Goal: Task Accomplishment & Management: Manage account settings

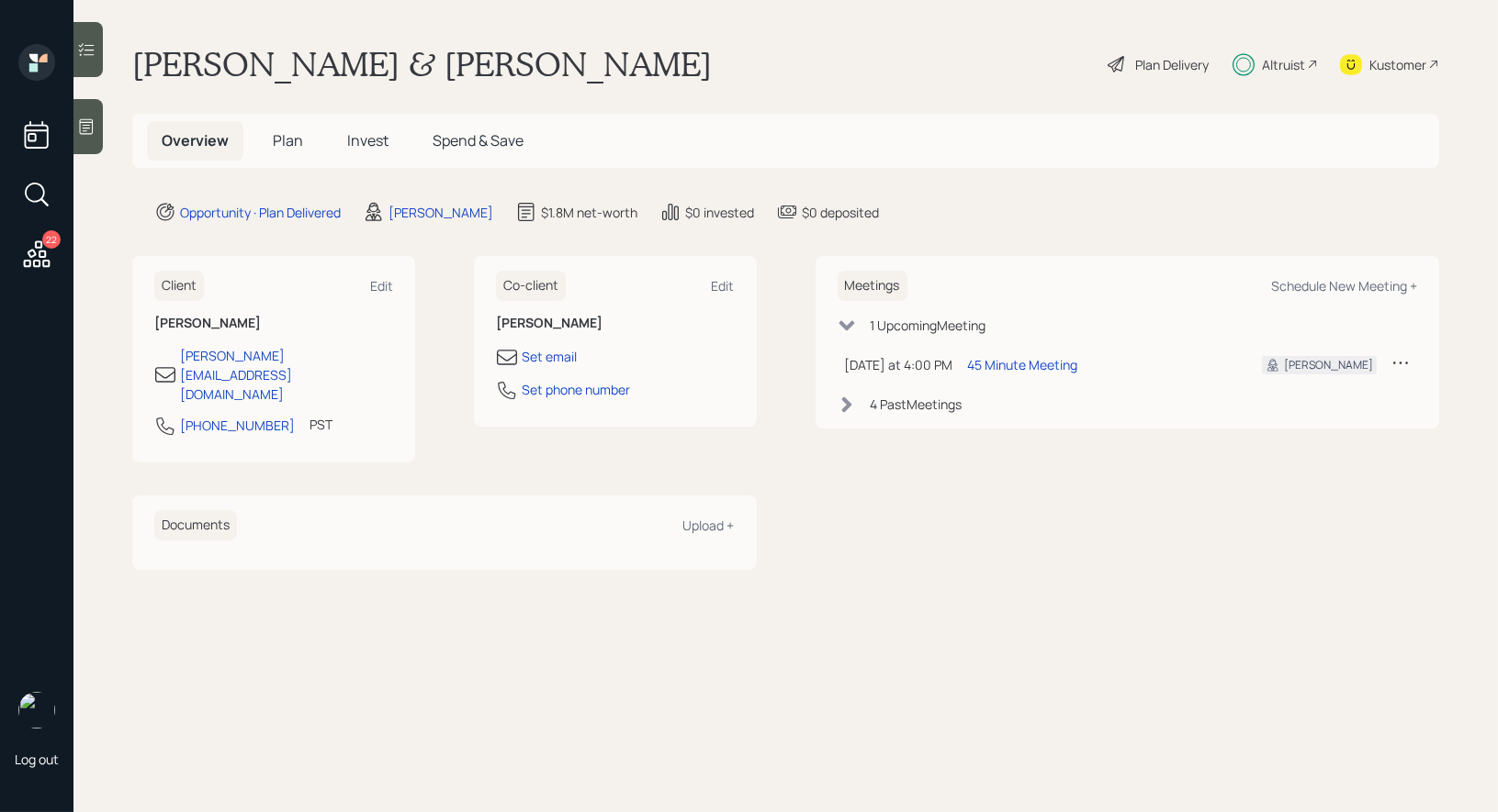
click at [362, 143] on span "Invest" at bounding box center [368, 140] width 41 height 20
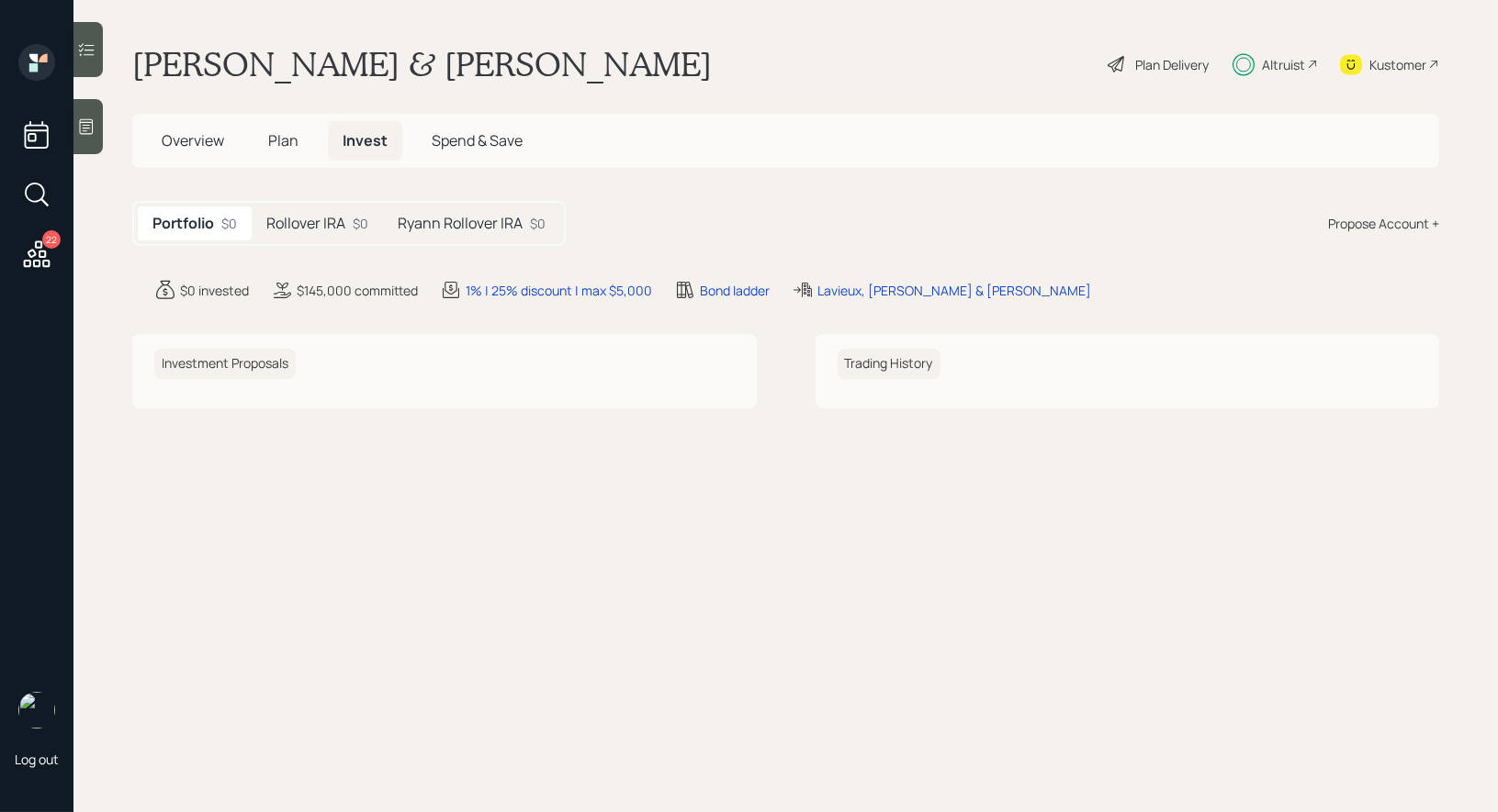
click at [454, 228] on h5 "Ryann Rollover IRA" at bounding box center [460, 223] width 125 height 17
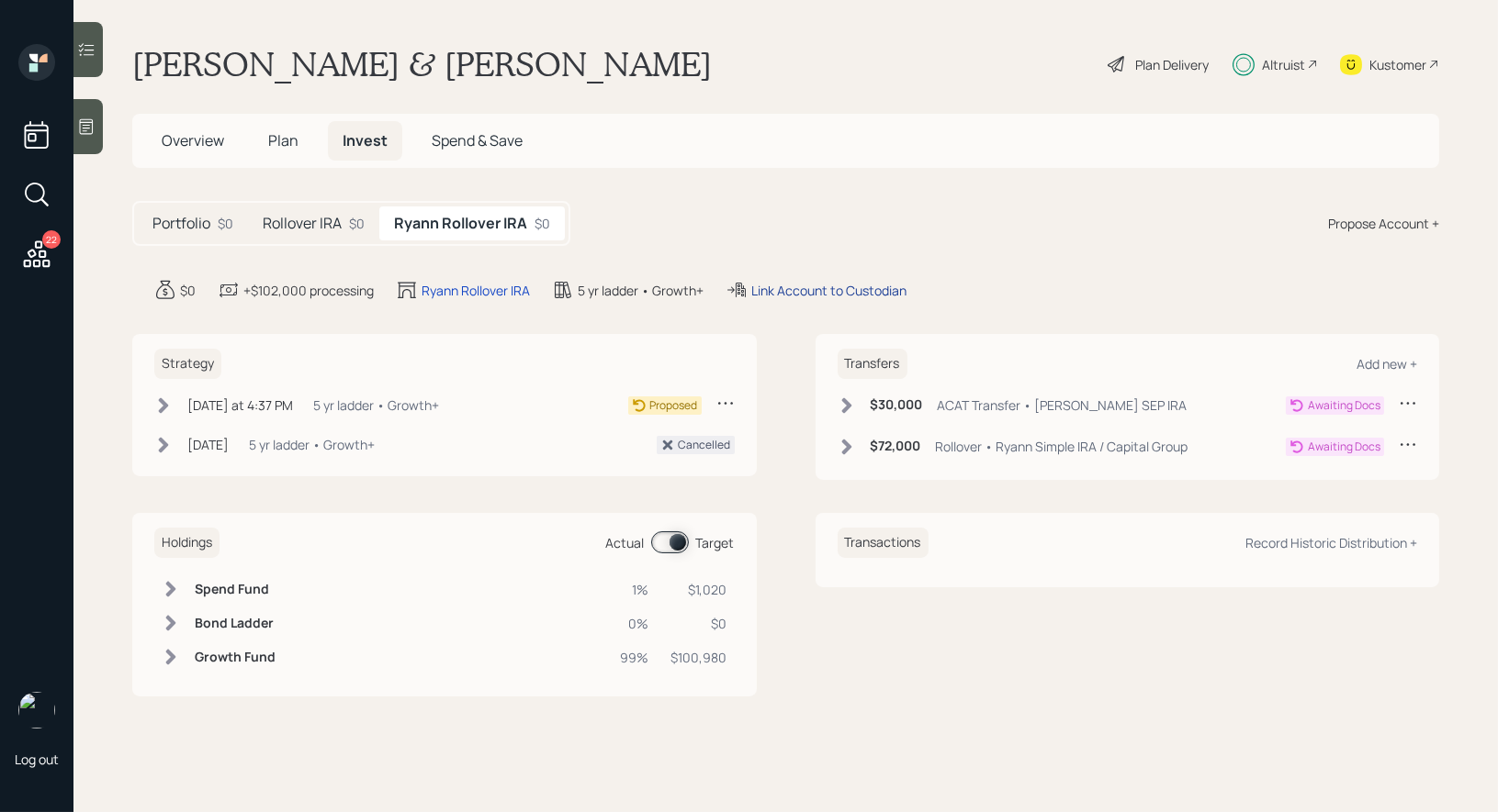
click at [825, 293] on div "Link Account to Custodian" at bounding box center [829, 290] width 156 height 19
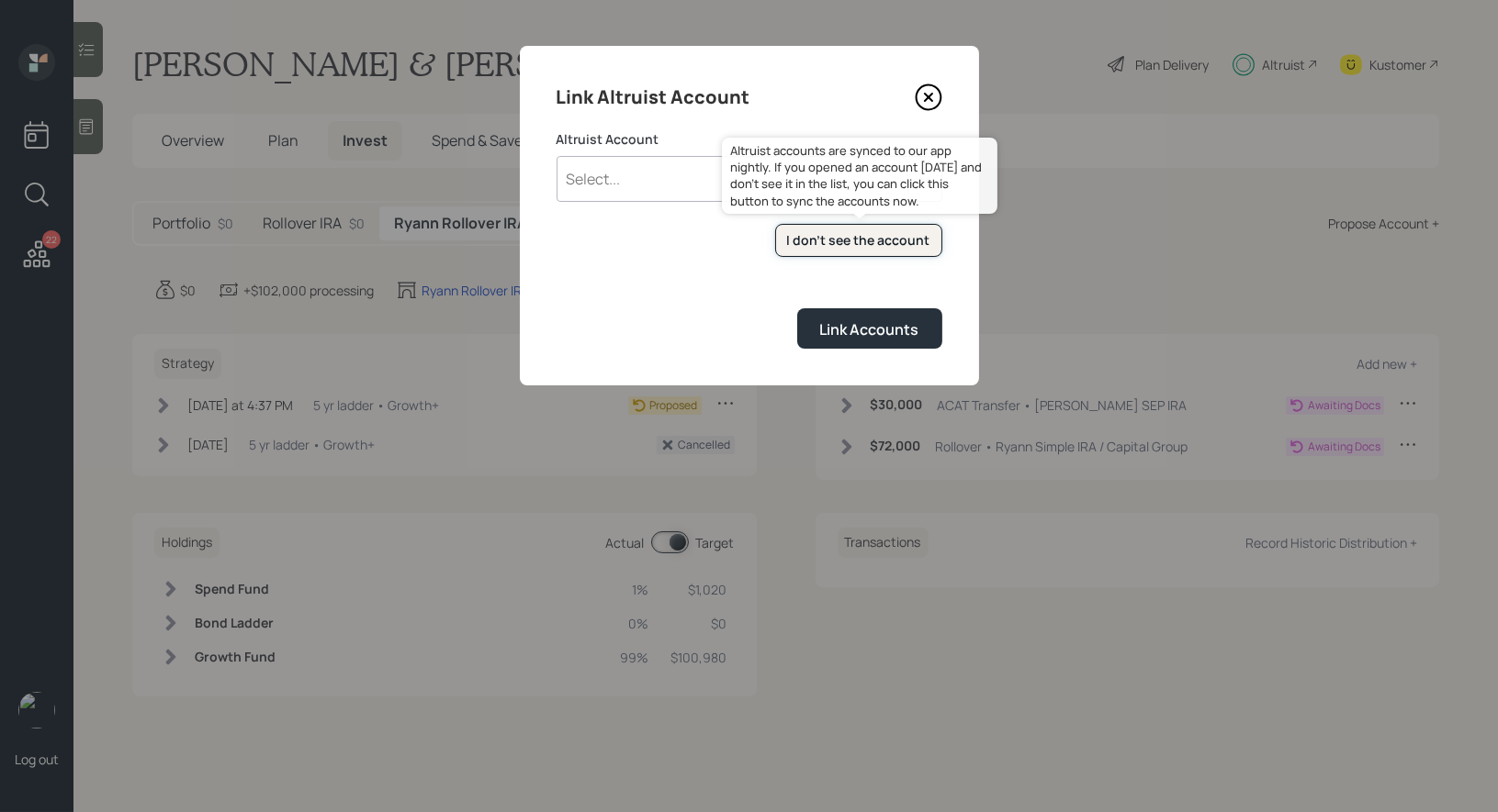
click at [848, 239] on div "I don't see the account" at bounding box center [859, 239] width 143 height 18
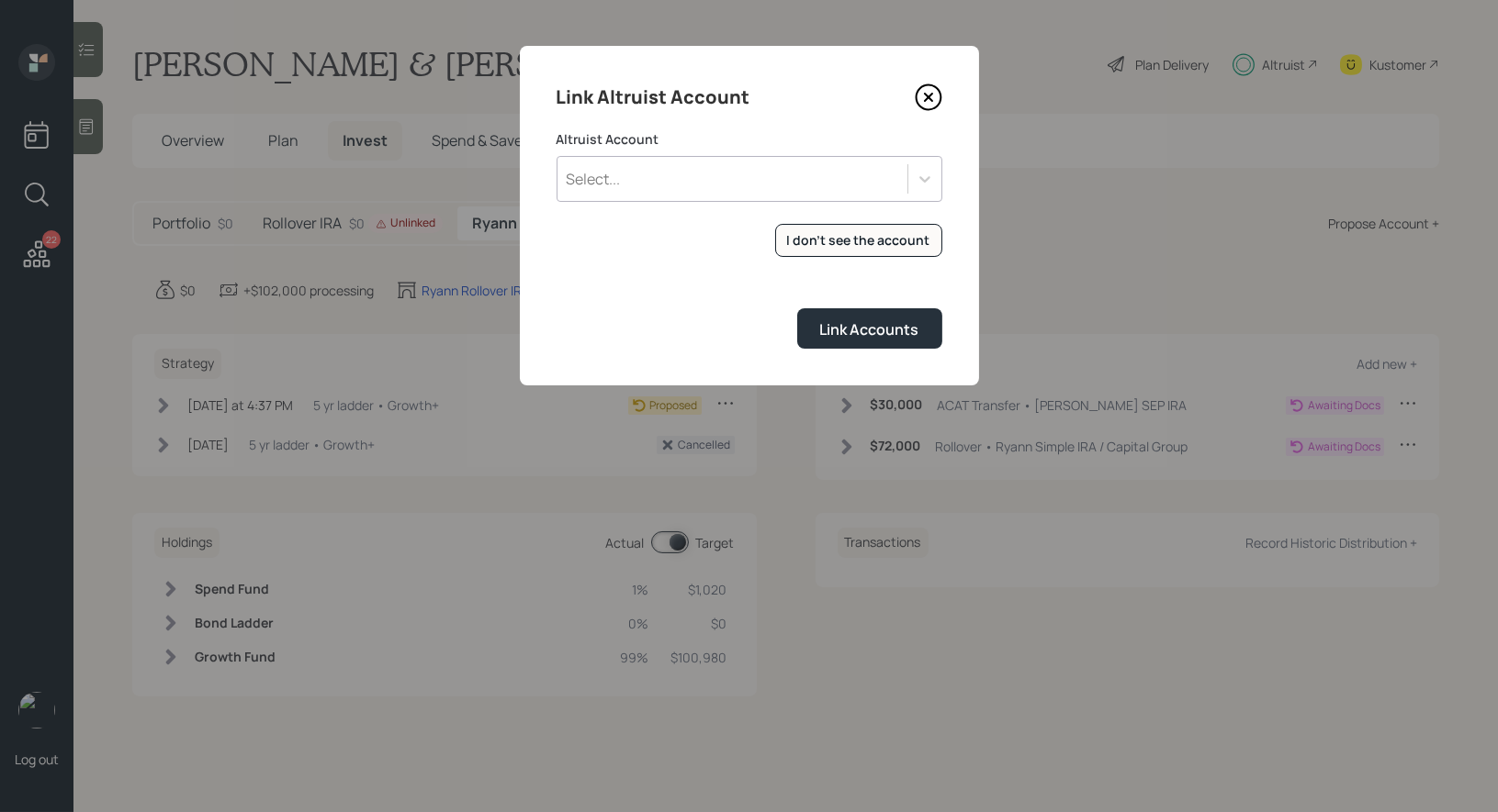
click at [679, 179] on div "Select..." at bounding box center [732, 178] width 350 height 31
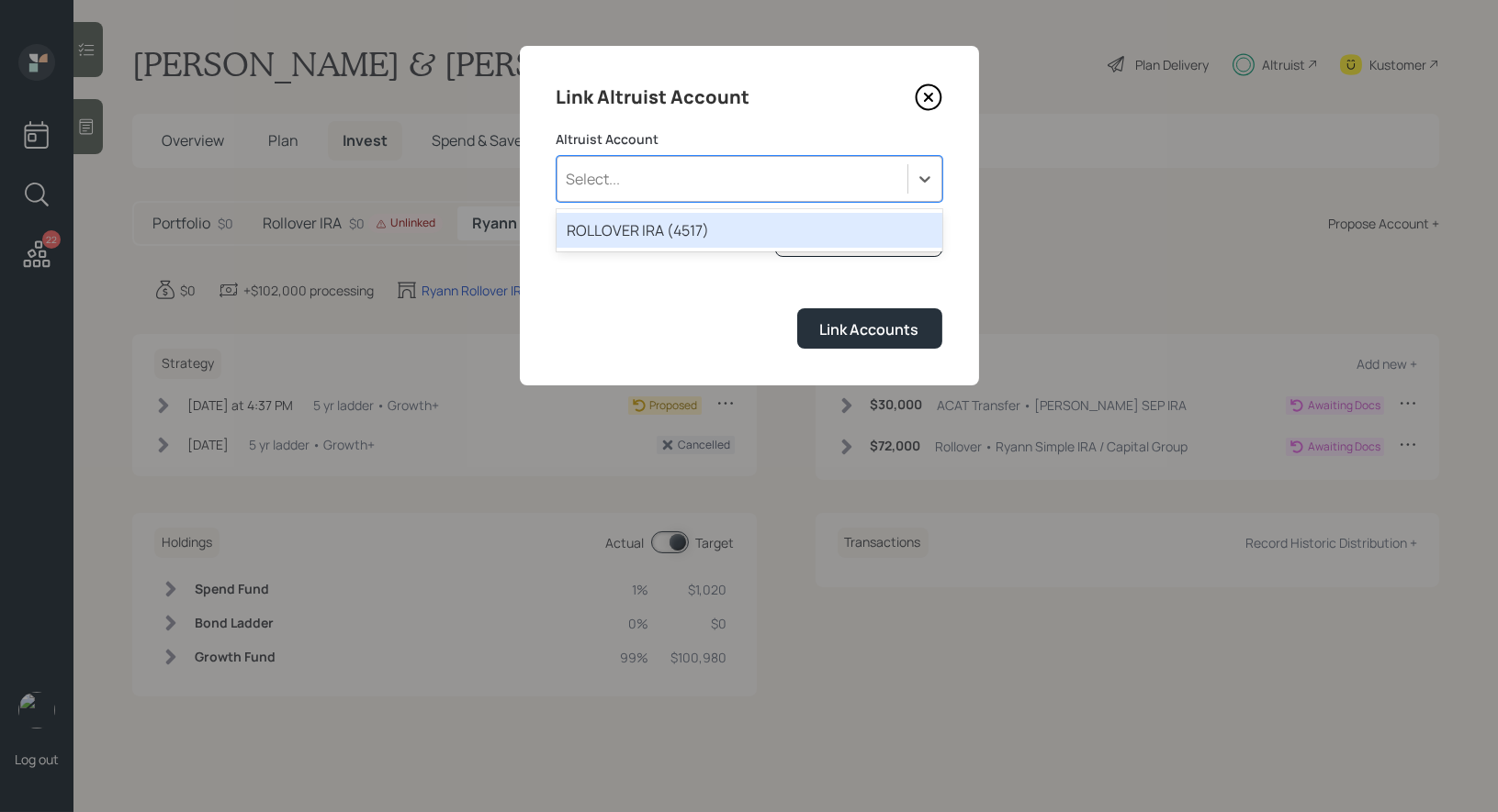
click at [656, 234] on div "ROLLOVER IRA (4517)" at bounding box center [749, 230] width 386 height 35
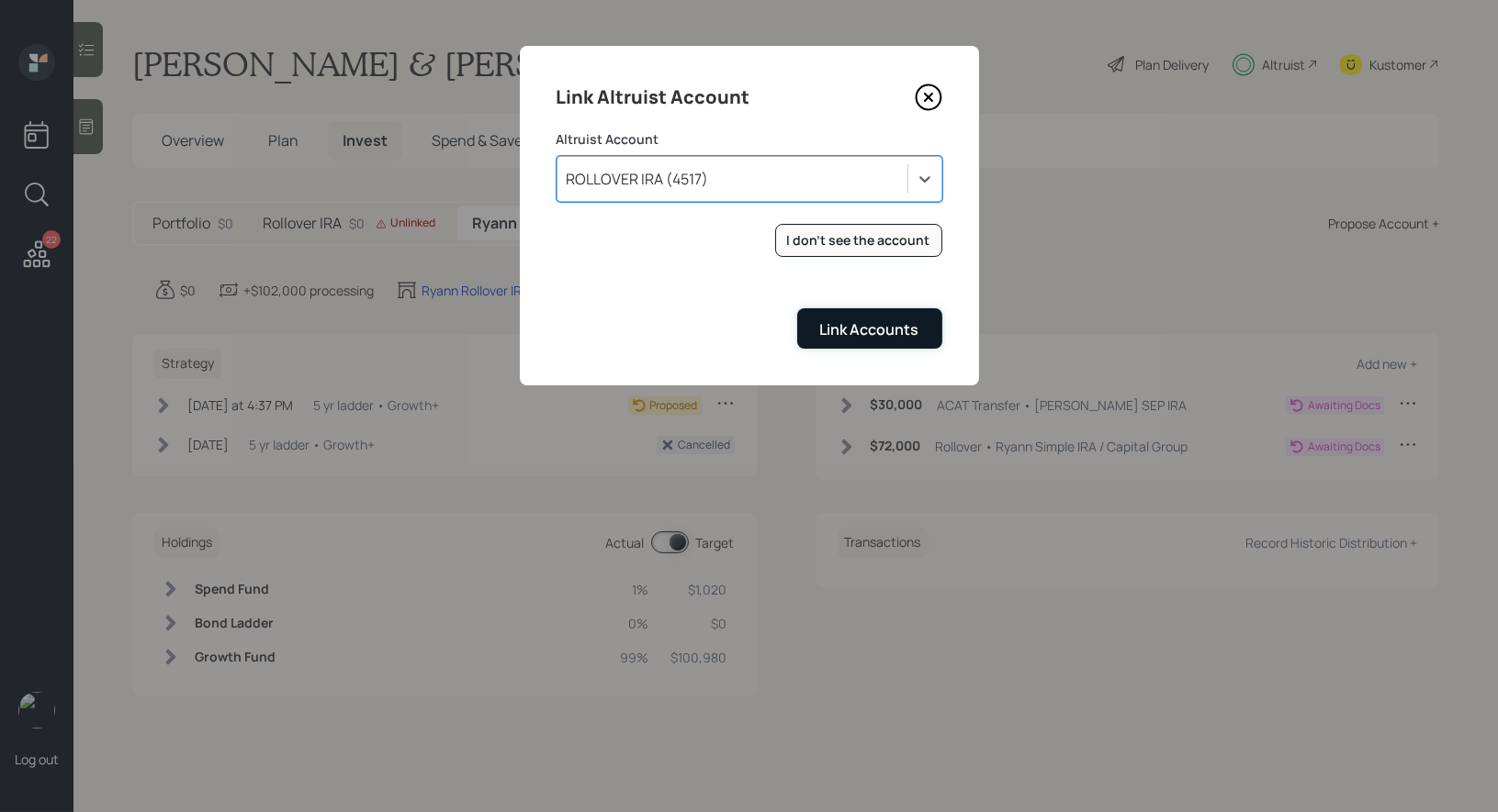
click at [855, 325] on div "Link Accounts" at bounding box center [870, 329] width 99 height 20
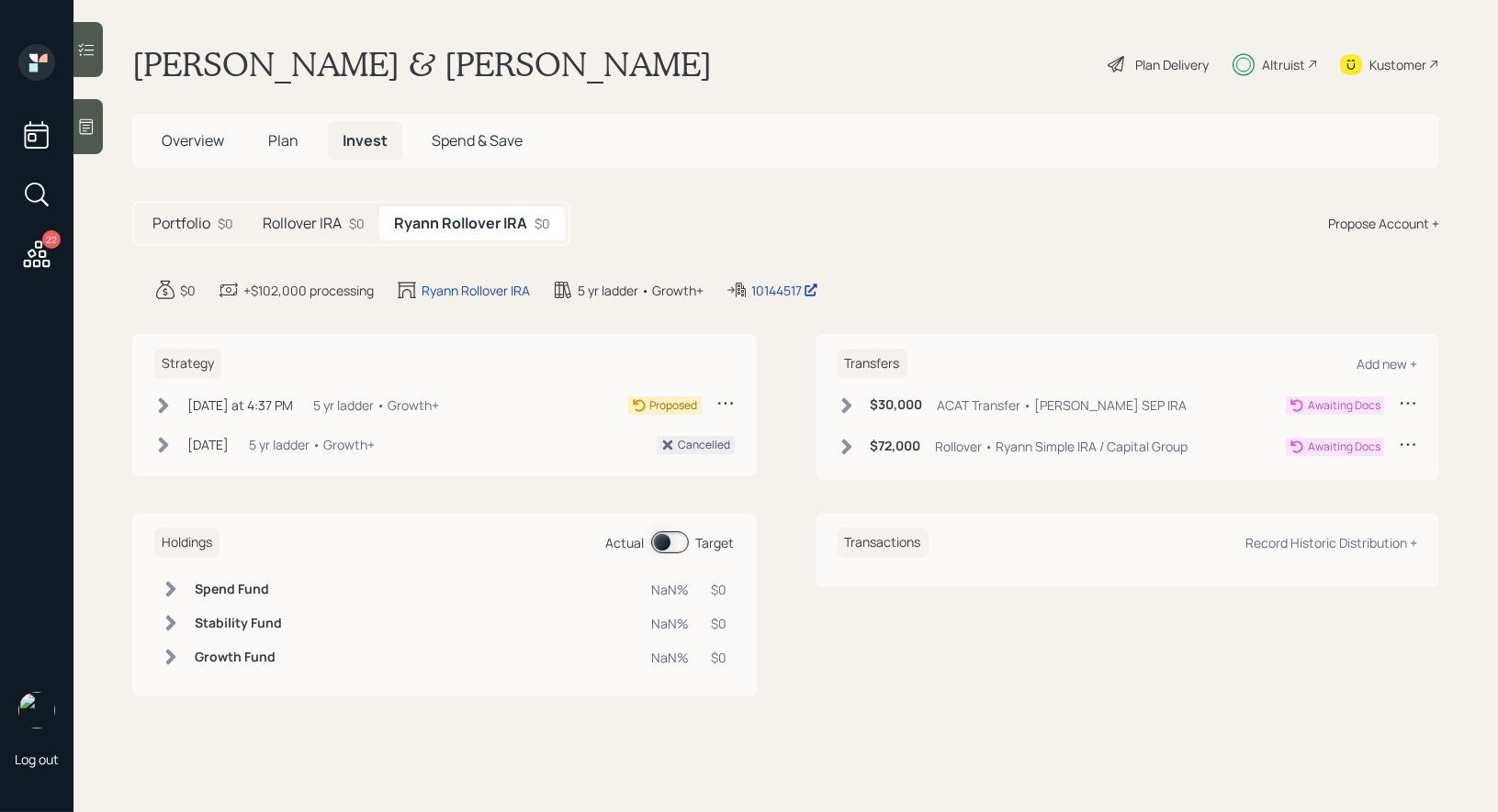
click at [296, 224] on h5 "Rollover IRA" at bounding box center [302, 223] width 79 height 17
click at [783, 281] on div "Link Account to Custodian" at bounding box center [784, 290] width 156 height 19
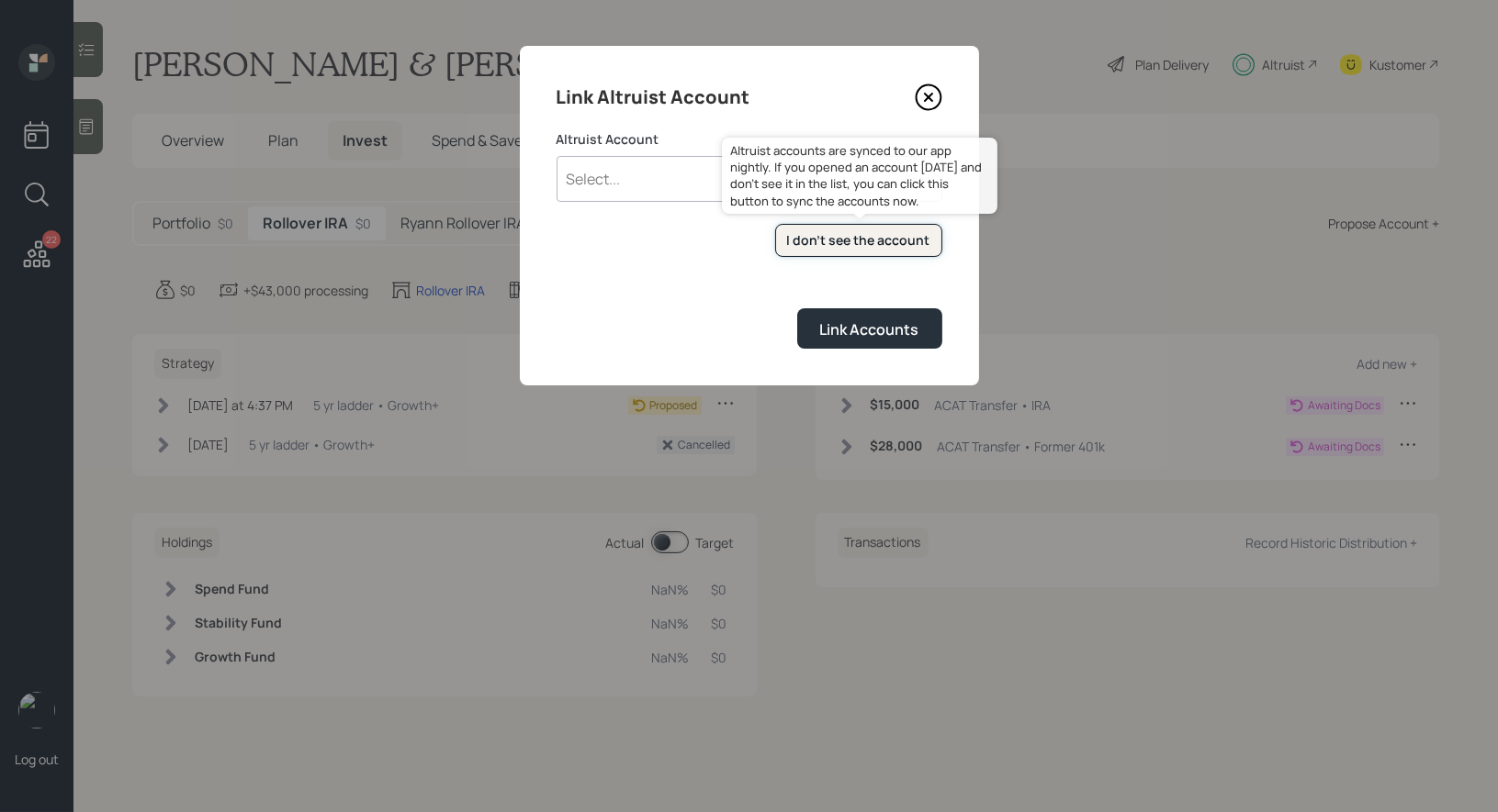
click at [847, 239] on div "I don't see the account" at bounding box center [859, 239] width 143 height 18
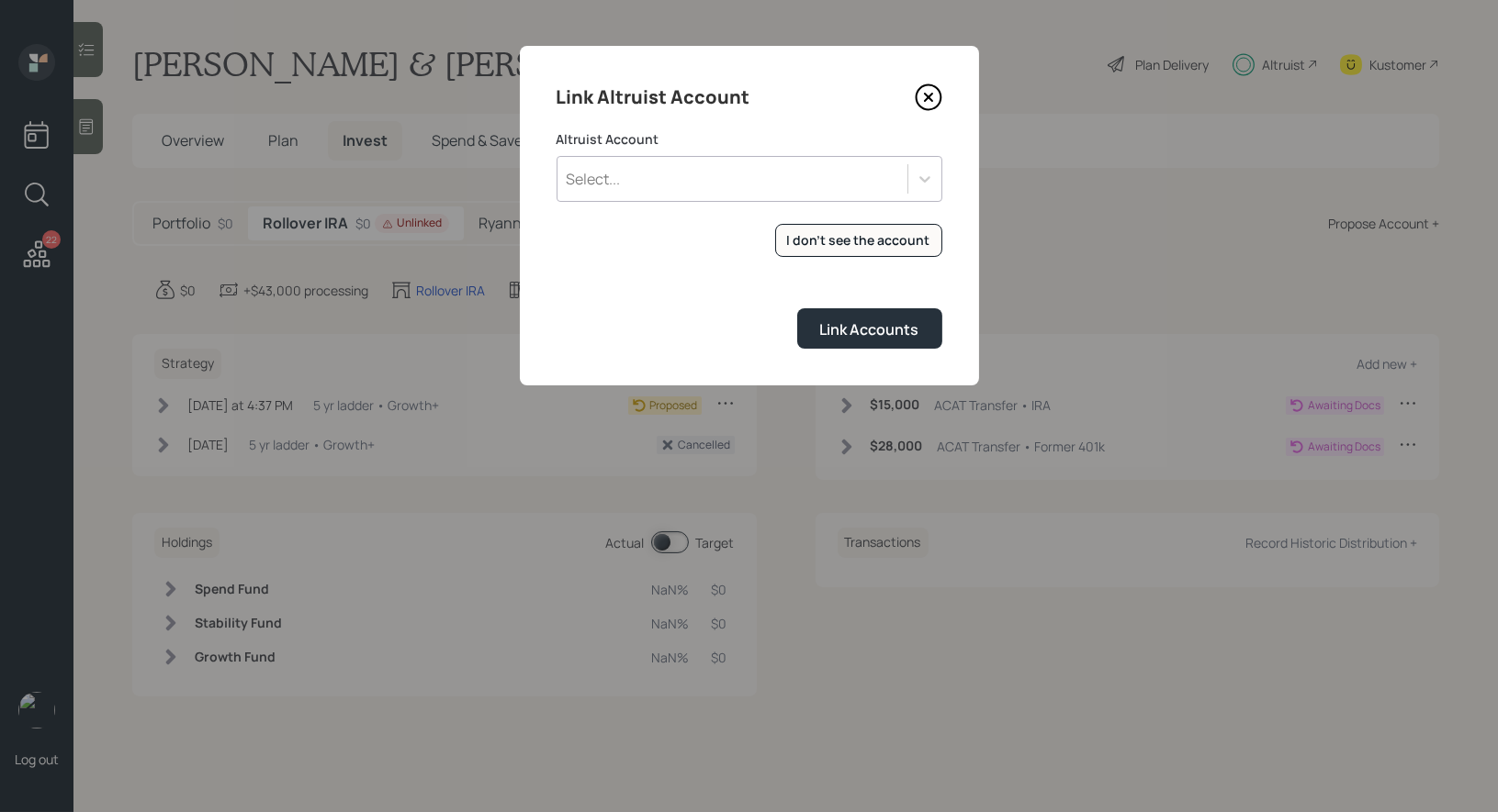
click at [623, 178] on div "Select..." at bounding box center [732, 178] width 350 height 31
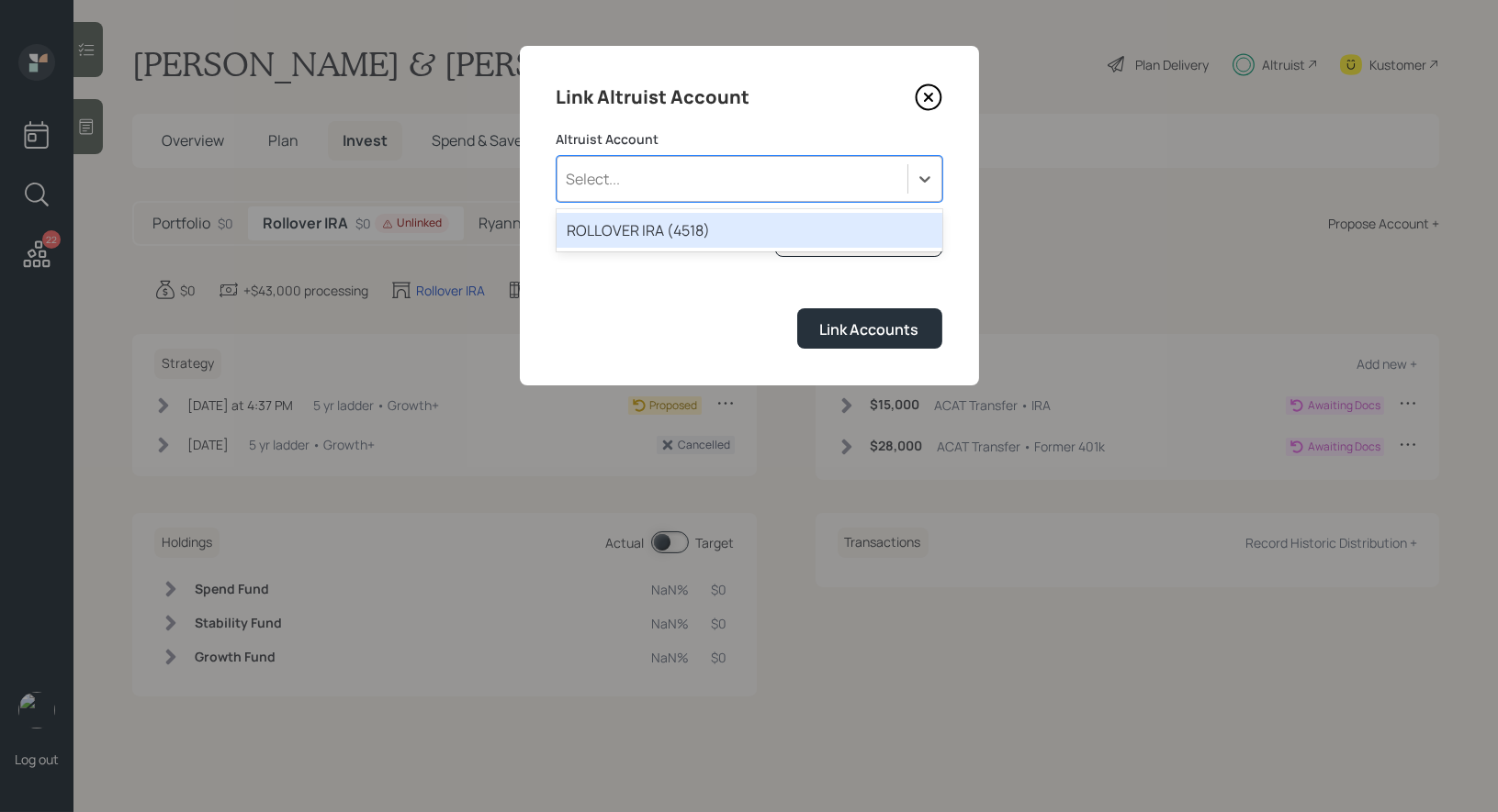
click at [637, 229] on div "ROLLOVER IRA (4518)" at bounding box center [749, 230] width 386 height 35
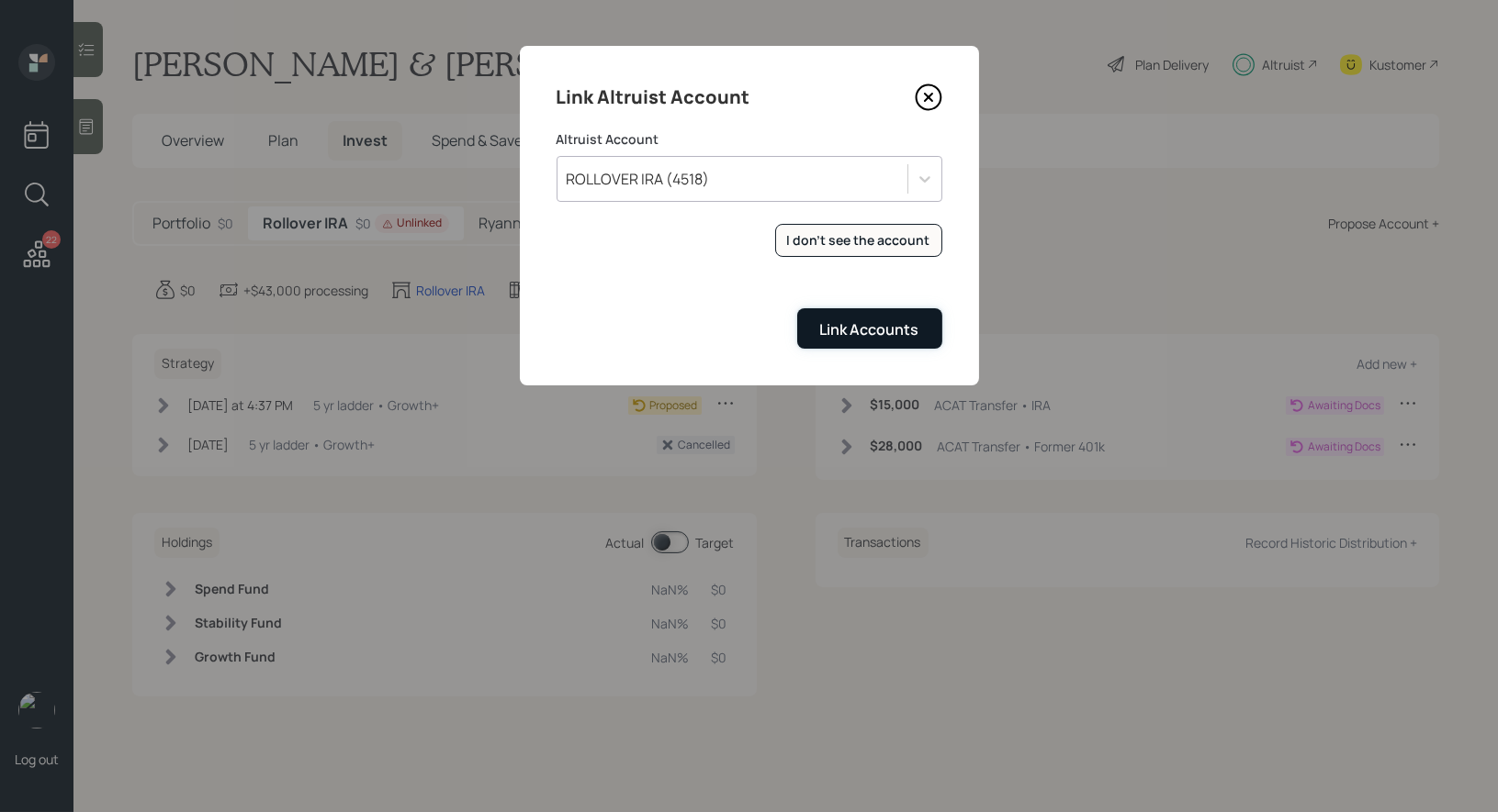
click at [884, 327] on div "Link Accounts" at bounding box center [870, 329] width 99 height 20
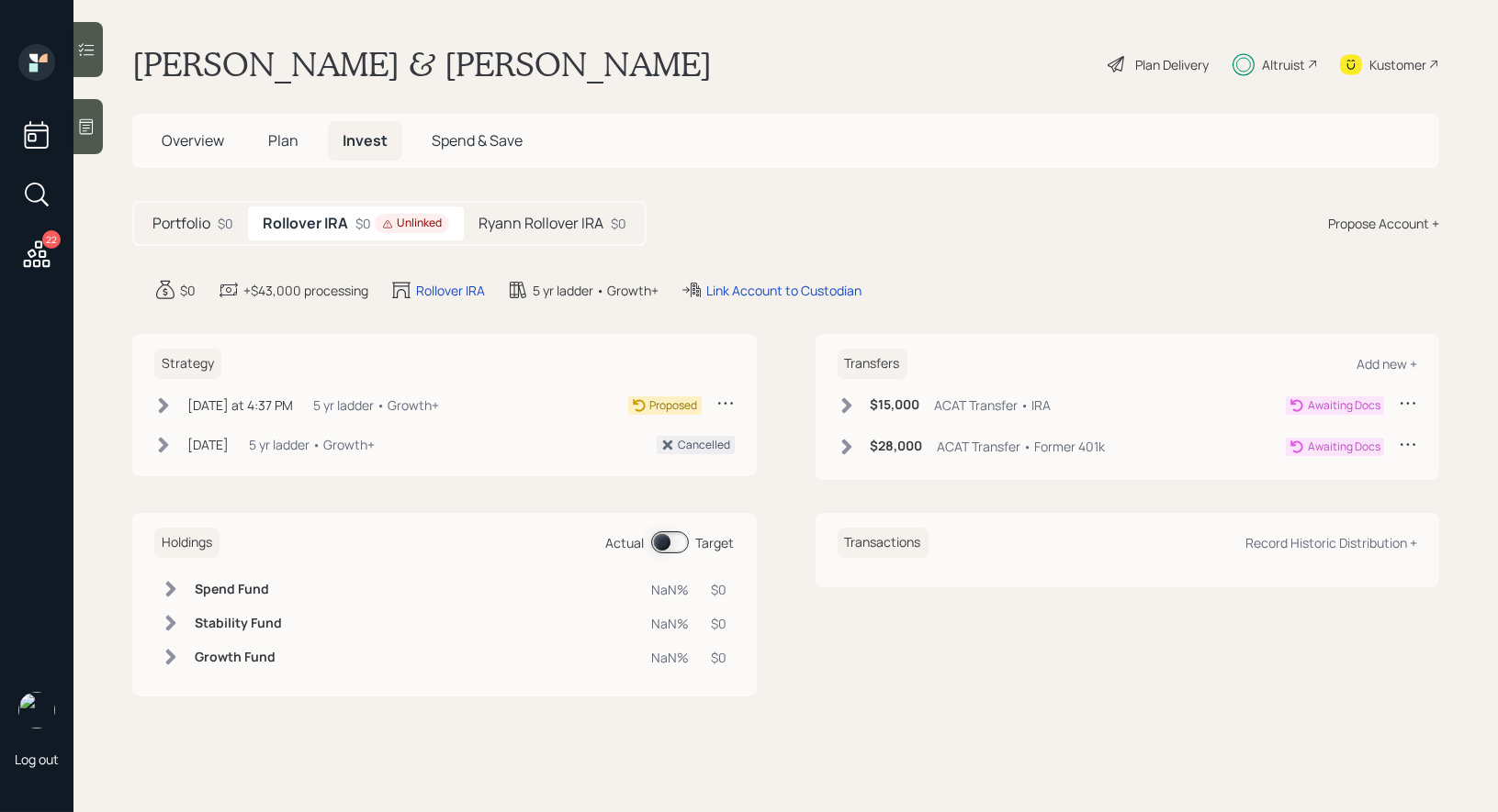
click at [188, 140] on span "Overview" at bounding box center [192, 140] width 62 height 20
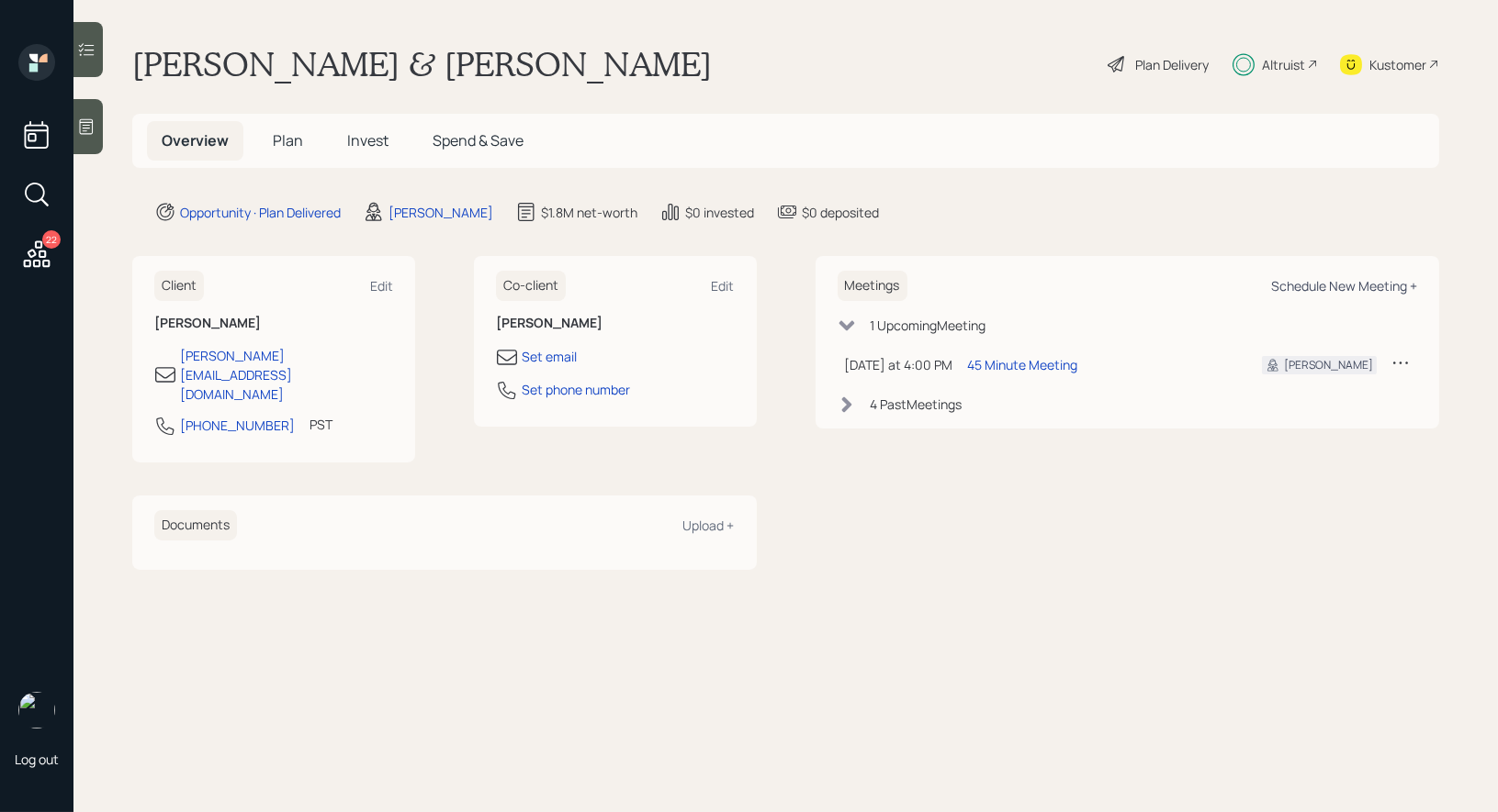
click at [1345, 284] on div "Schedule New Meeting +" at bounding box center [1344, 286] width 146 height 17
select select "8b79112e-3cfb-44f9-89e7-15267fe946c1"
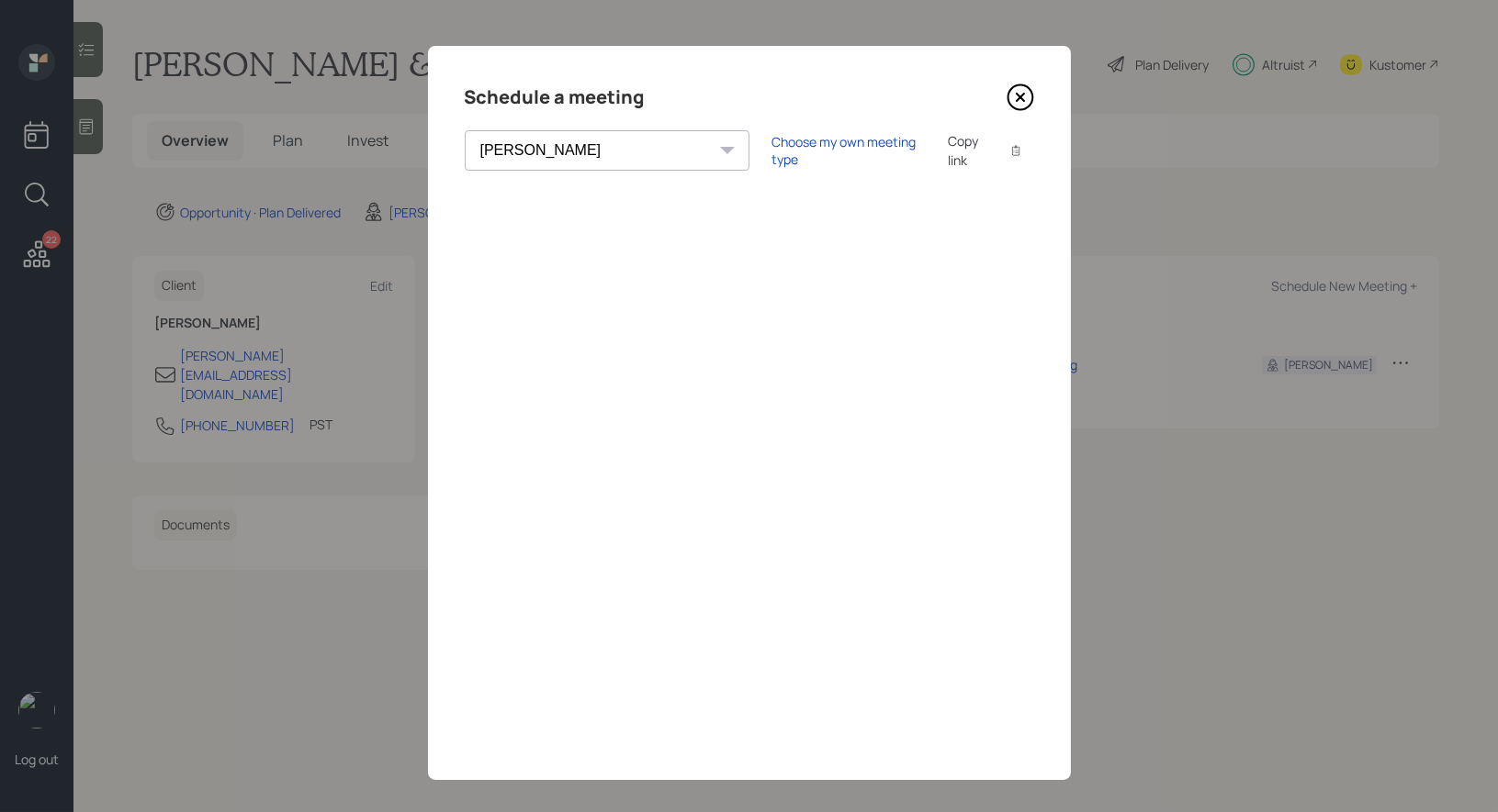
scroll to position [12, 0]
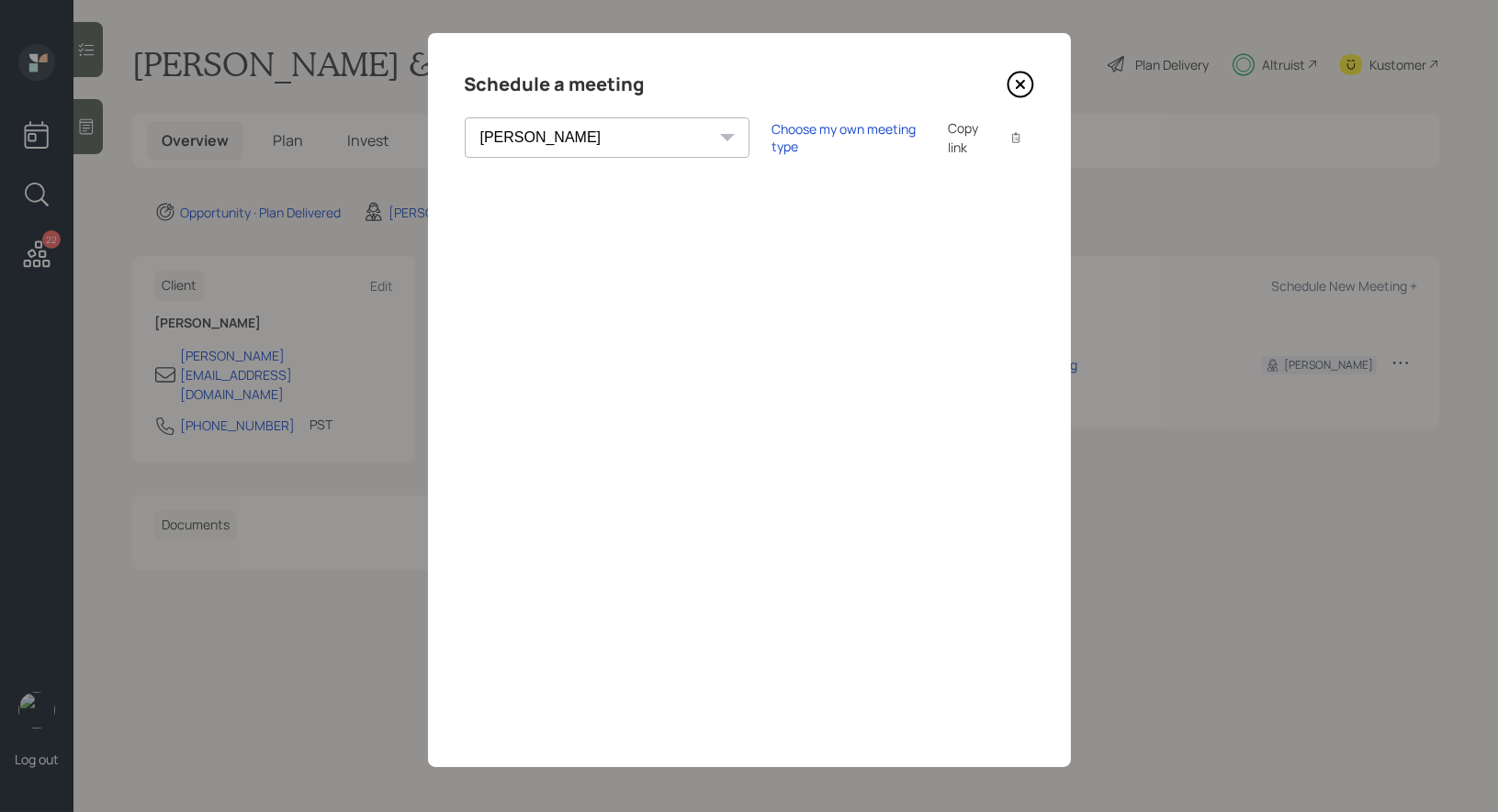
click at [1013, 85] on icon at bounding box center [1020, 84] width 28 height 28
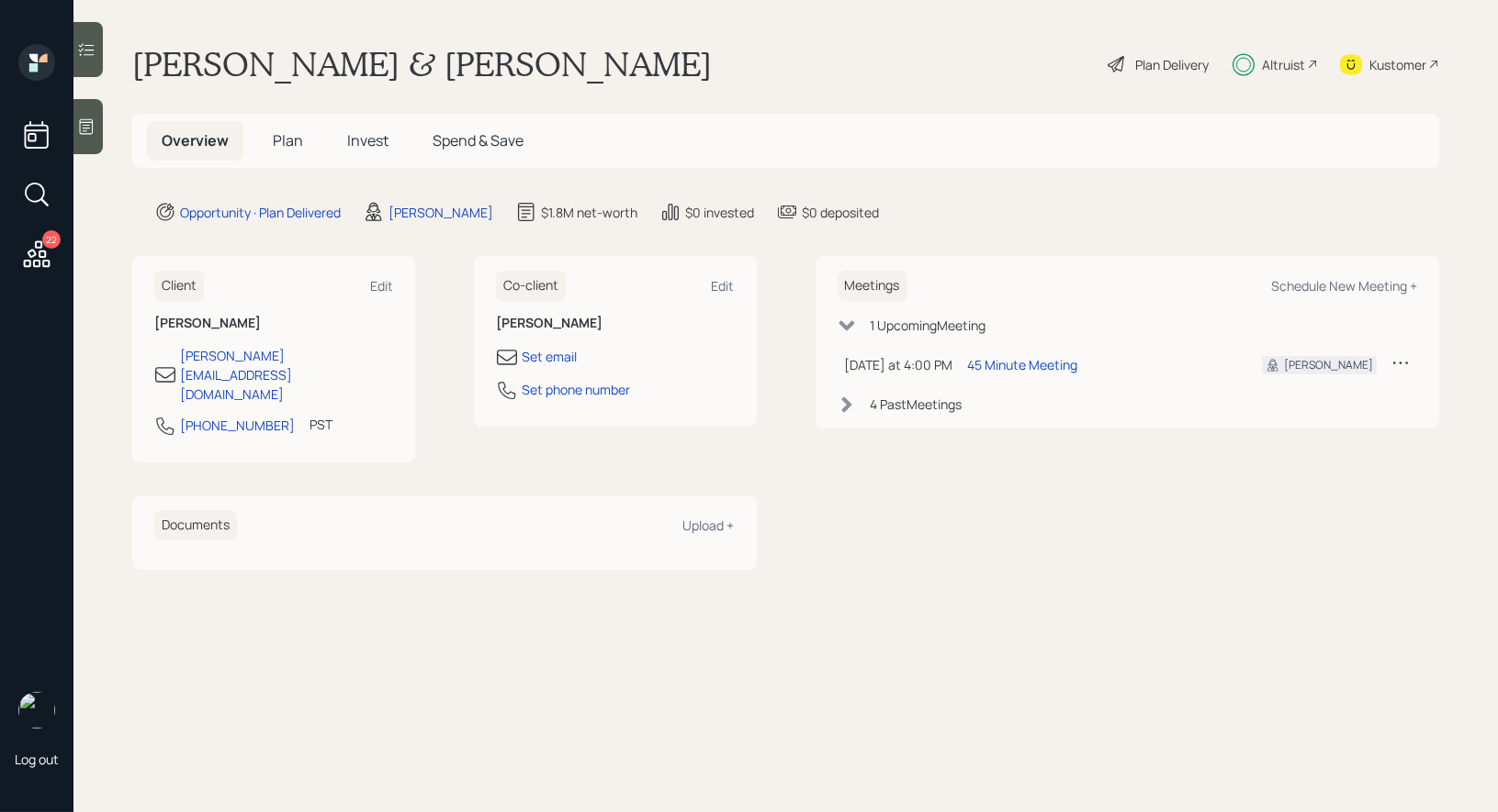
click at [368, 138] on span "Invest" at bounding box center [368, 140] width 41 height 20
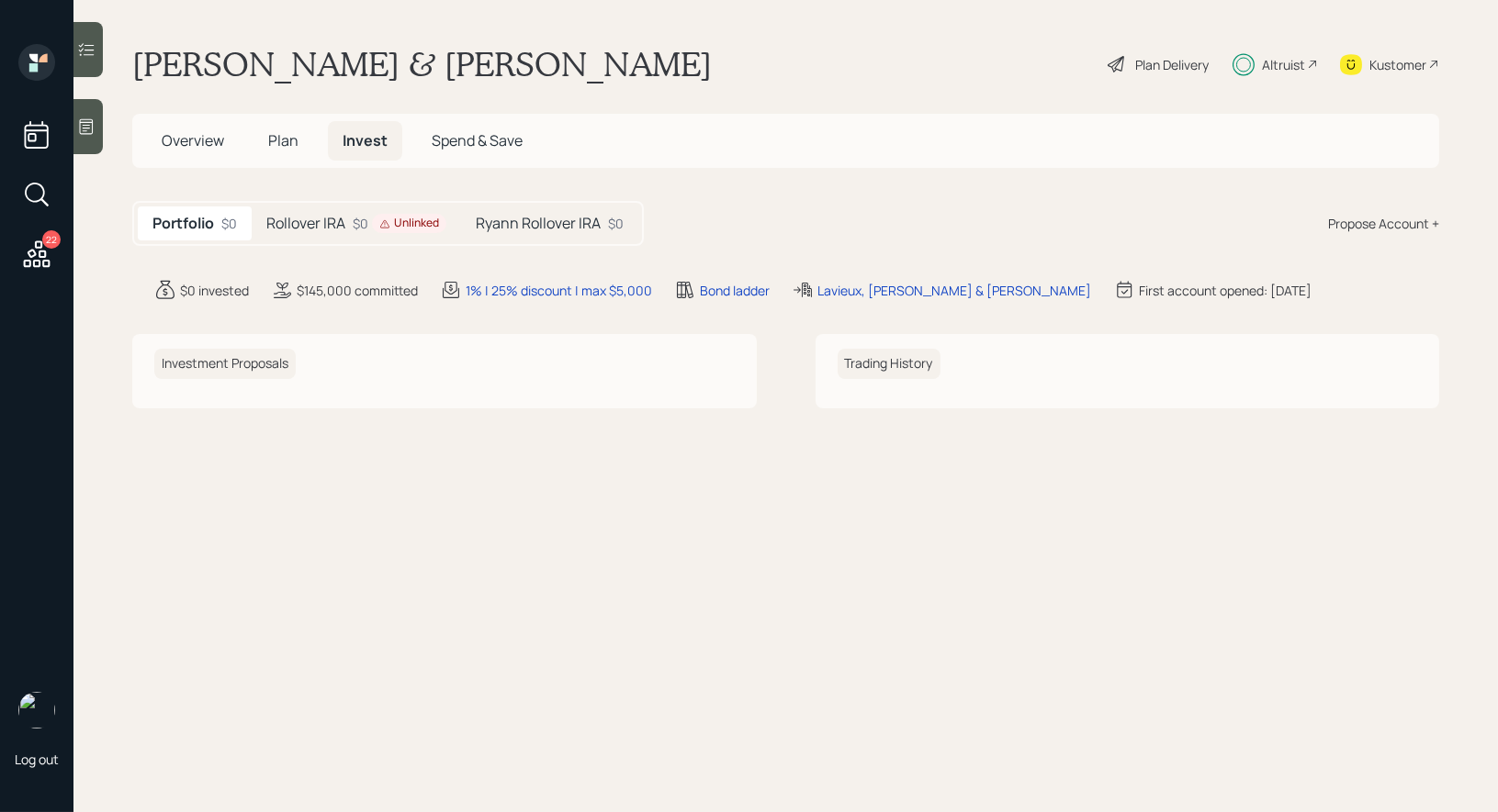
click at [342, 220] on h5 "Rollover IRA" at bounding box center [306, 223] width 79 height 17
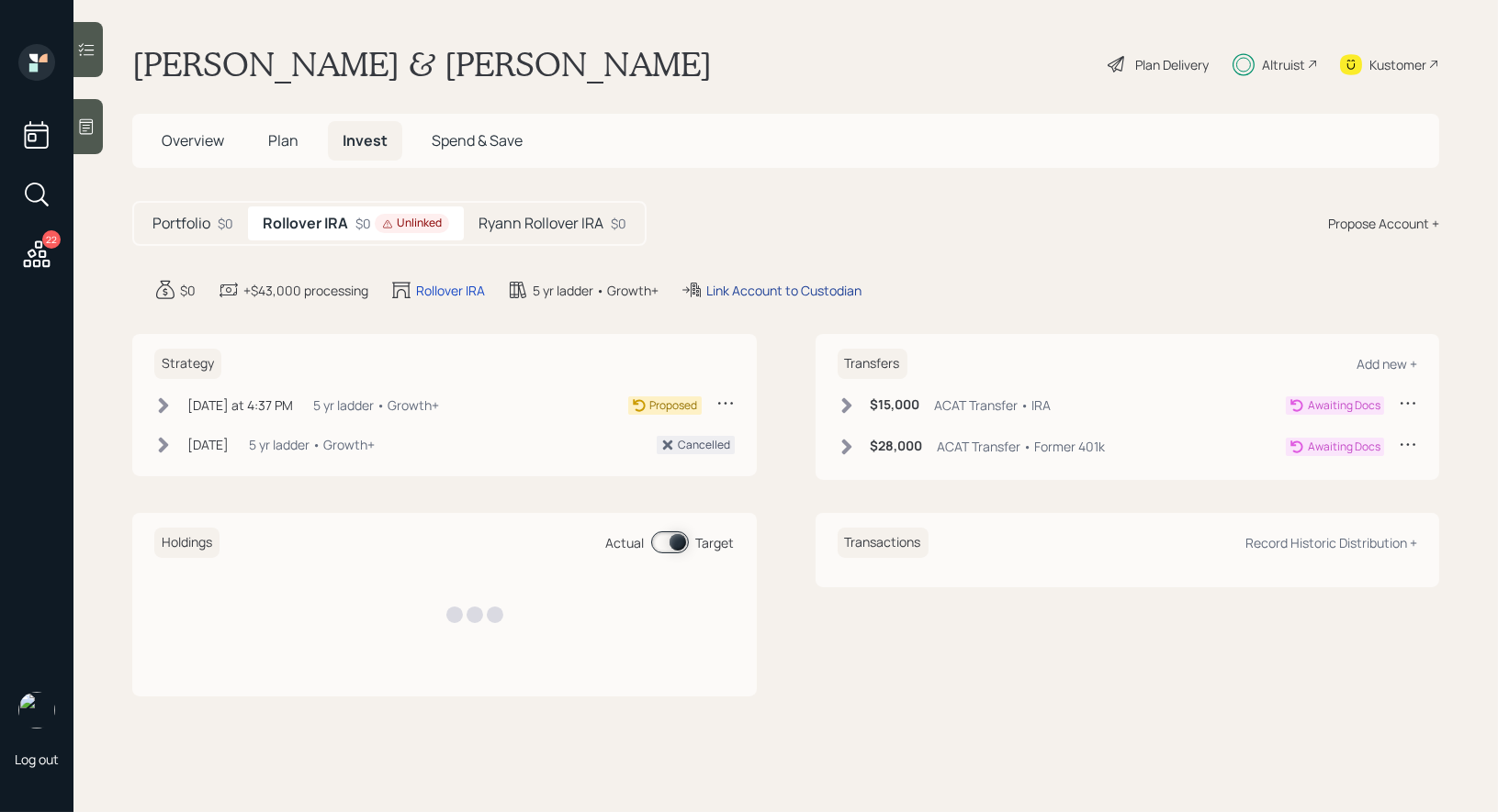
click at [800, 291] on div "Link Account to Custodian" at bounding box center [784, 290] width 156 height 19
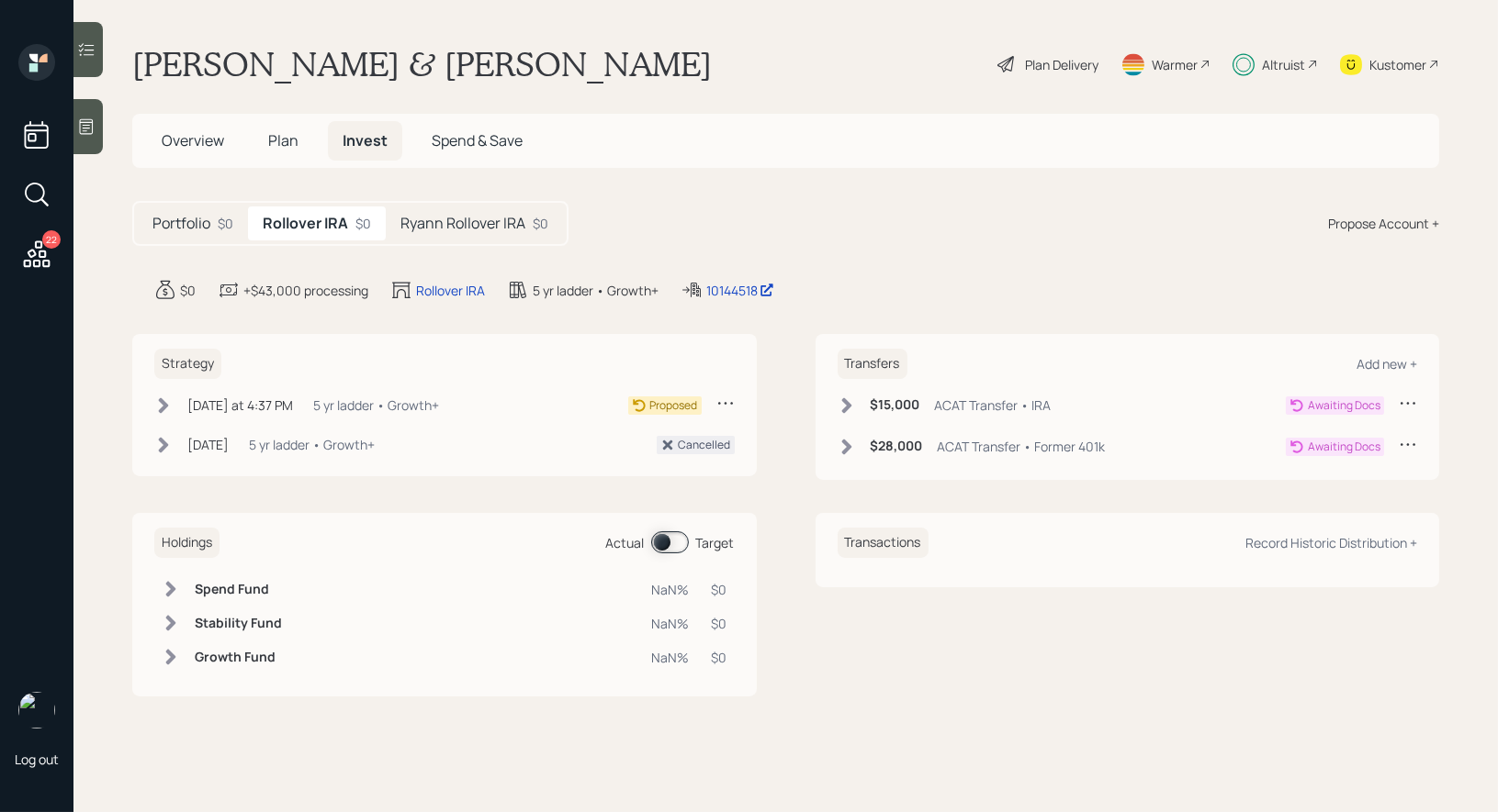
click at [164, 405] on icon at bounding box center [163, 406] width 11 height 15
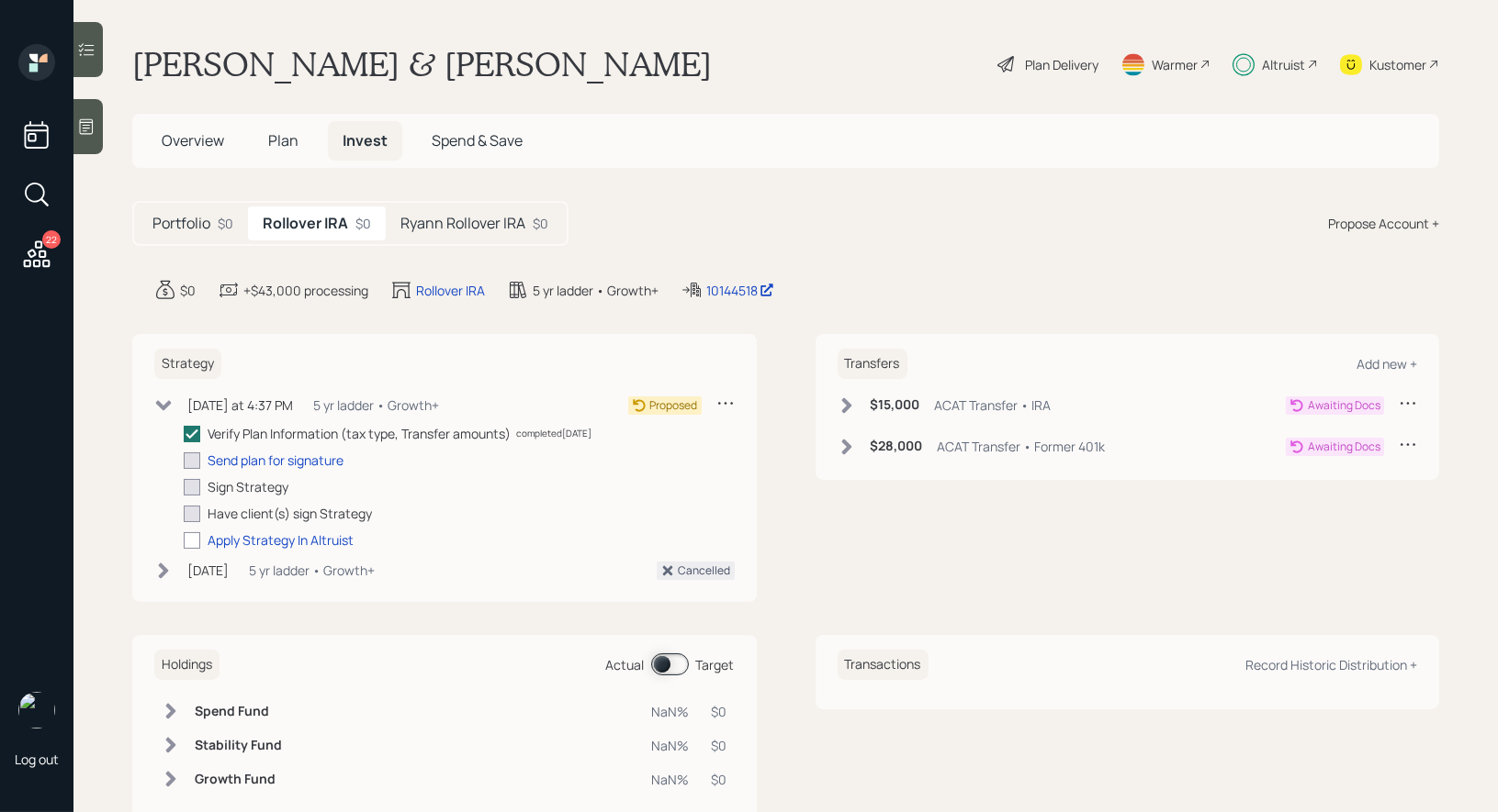
click at [171, 138] on span "Overview" at bounding box center [192, 140] width 62 height 20
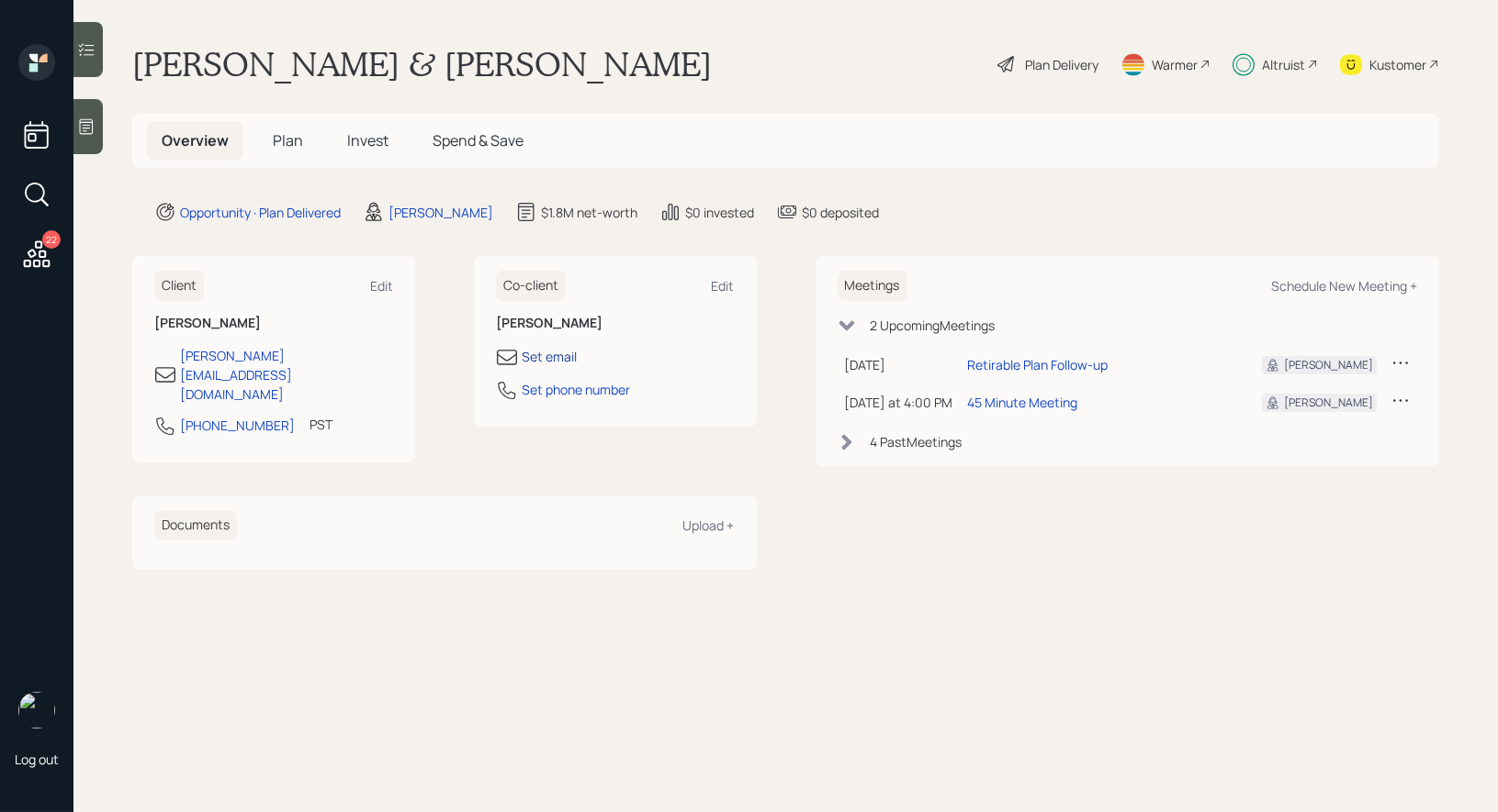
click at [539, 359] on div "Set email" at bounding box center [549, 357] width 55 height 19
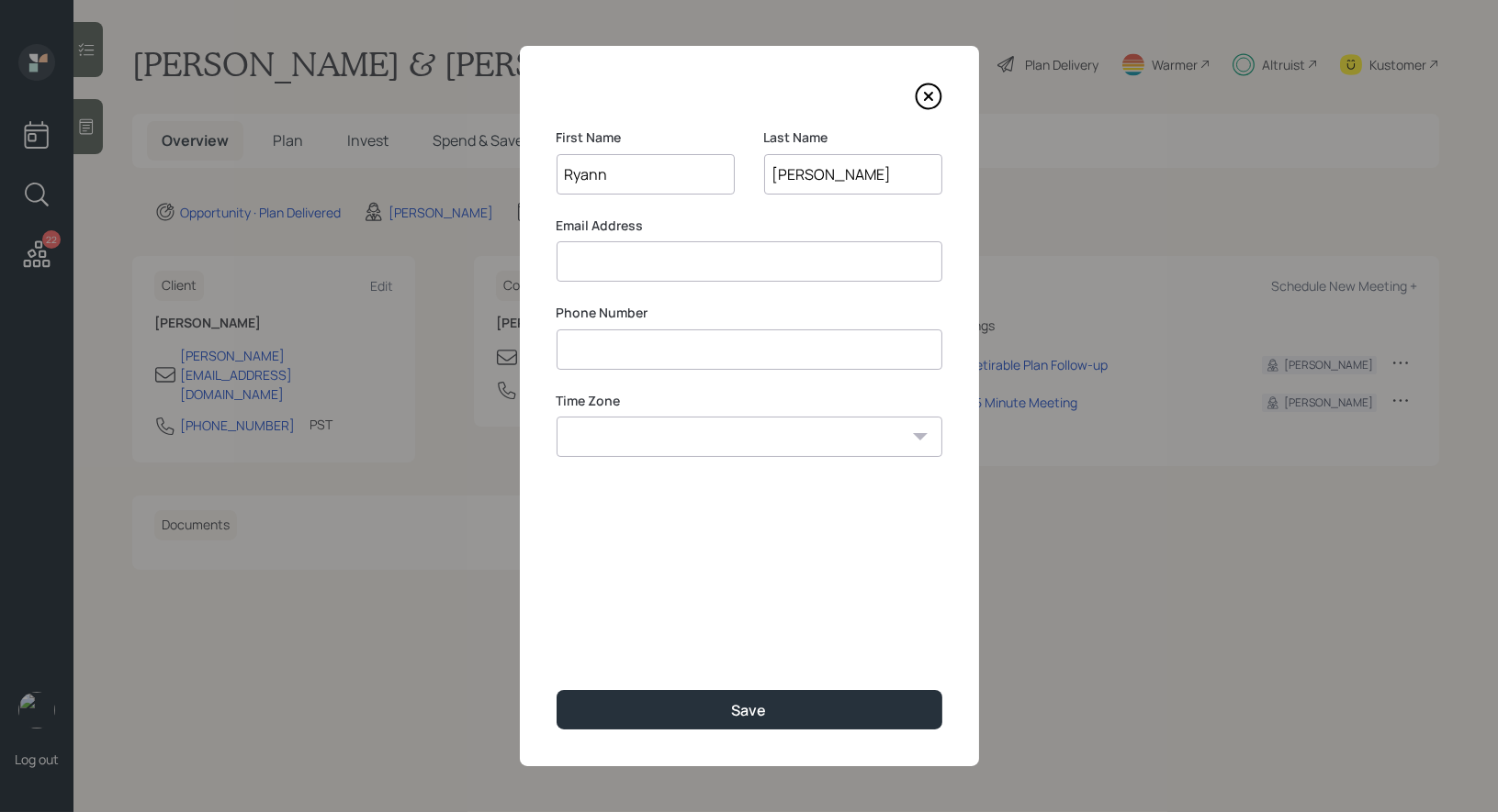
click at [609, 264] on input at bounding box center [749, 261] width 386 height 40
paste input "[PERSON_NAME][EMAIL_ADDRESS][DOMAIN_NAME]"
type input "[PERSON_NAME][EMAIL_ADDRESS][DOMAIN_NAME]"
click at [597, 350] on input at bounding box center [749, 349] width 386 height 40
paste input "******"
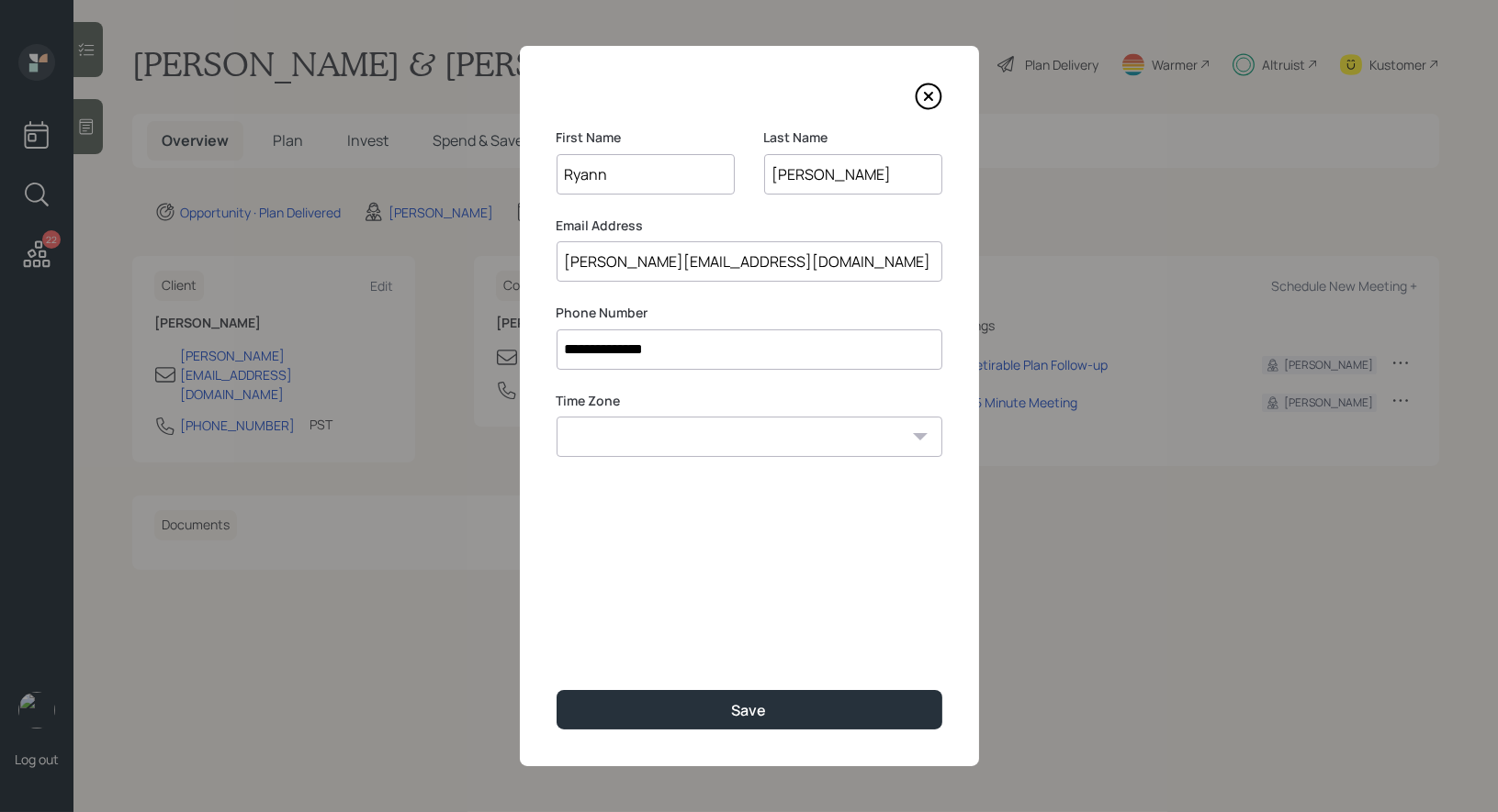
type input "**********"
click at [686, 437] on select "Eastern Standard Time Central Standard Time Mountain Standard Time Pacific Stan…" at bounding box center [749, 437] width 386 height 40
select select "America/Los_Angeles"
click at [557, 417] on select "Eastern Standard Time Central Standard Time Mountain Standard Time Pacific Stan…" at bounding box center [749, 437] width 386 height 40
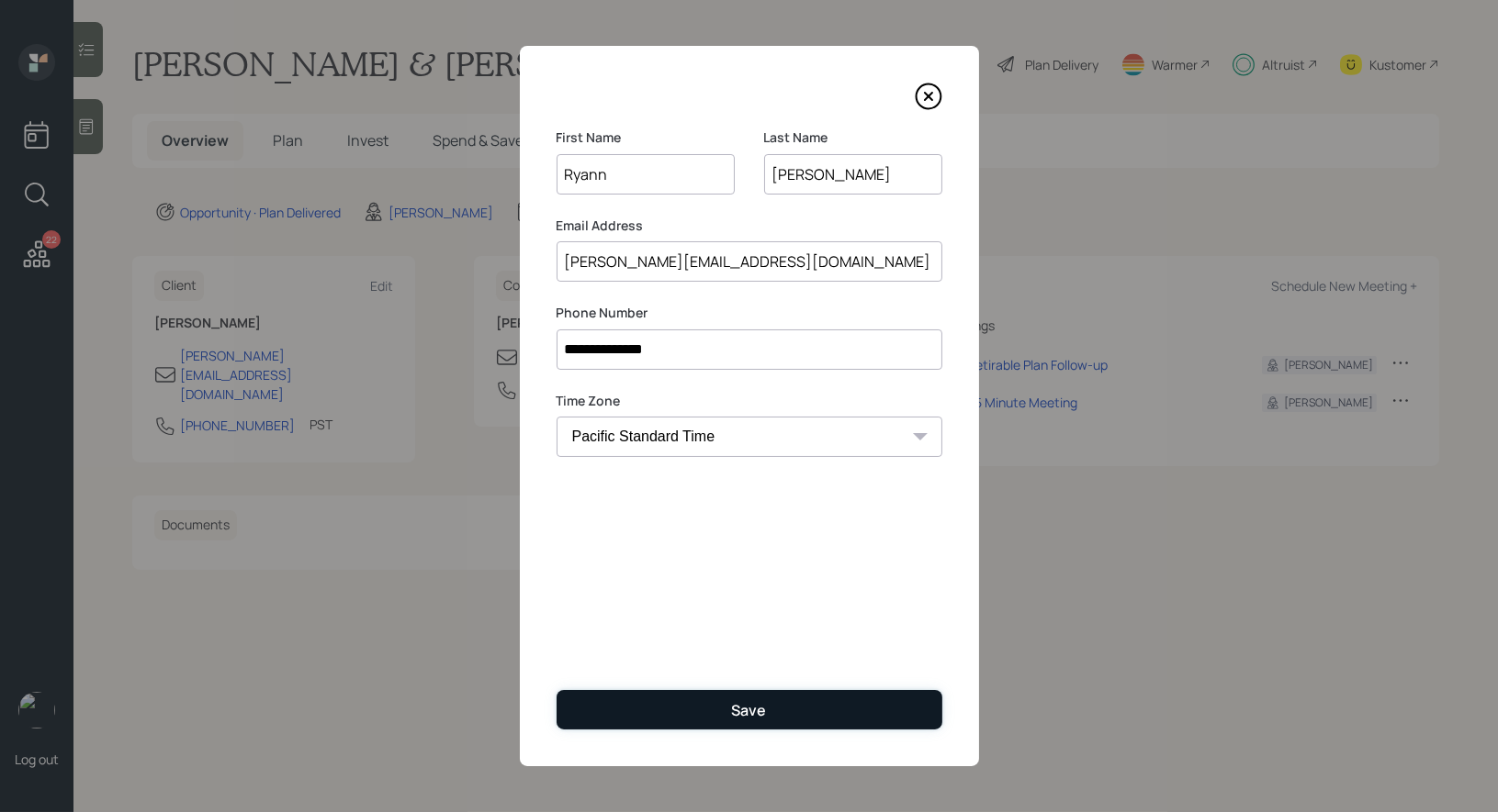
click at [671, 707] on button "Save" at bounding box center [749, 709] width 386 height 39
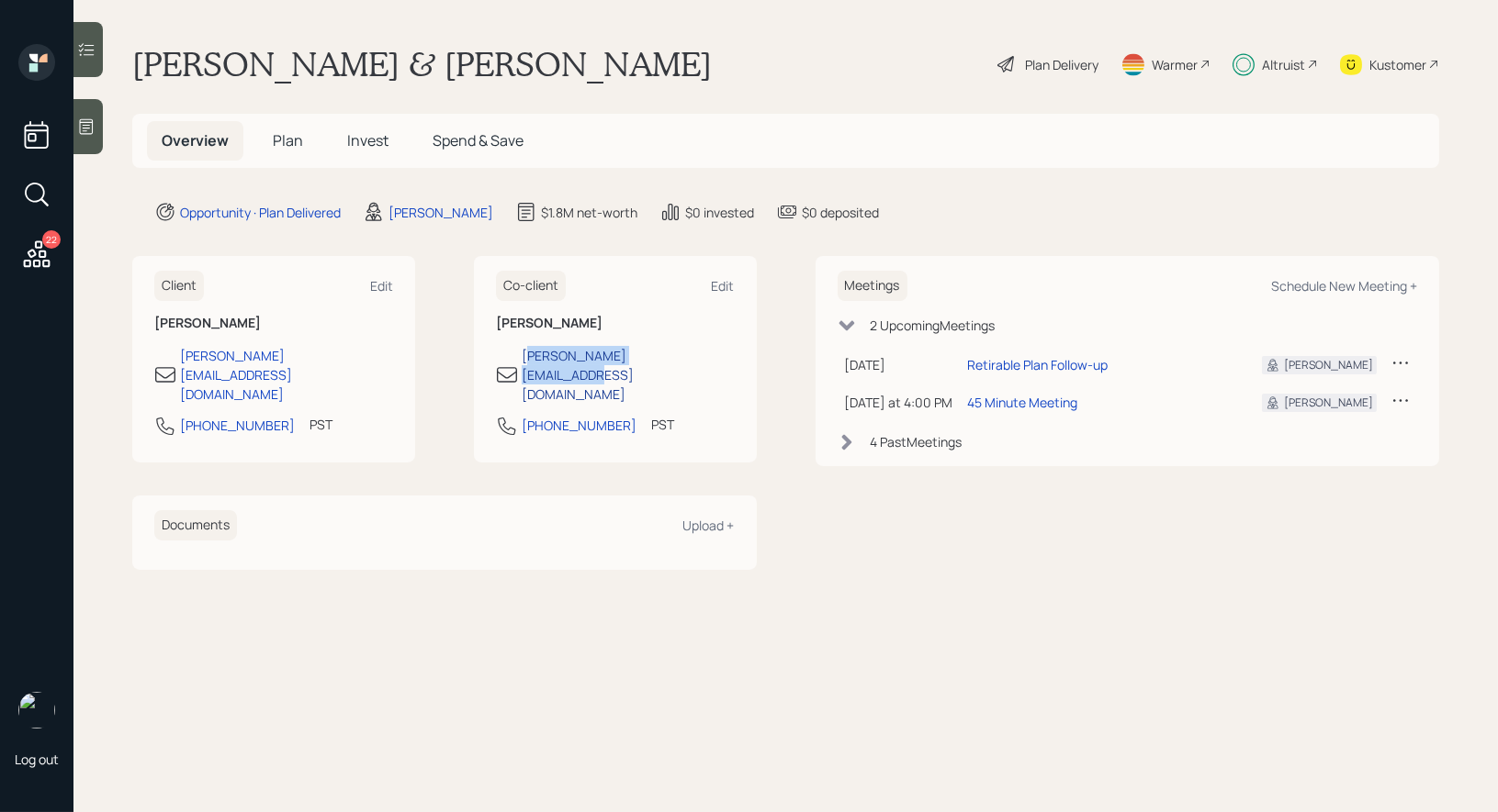
drag, startPoint x: 699, startPoint y: 352, endPoint x: 524, endPoint y: 356, distance: 175.0
click at [524, 356] on div "[PERSON_NAME][EMAIL_ADDRESS][DOMAIN_NAME]" at bounding box center [616, 375] width 239 height 58
click at [700, 415] on div "[PHONE_NUMBER] PST Currently 1:56 PM" at bounding box center [616, 431] width 239 height 33
drag, startPoint x: 694, startPoint y: 361, endPoint x: 522, endPoint y: 364, distance: 172.0
click at [522, 364] on div "[PERSON_NAME][EMAIL_ADDRESS][DOMAIN_NAME]" at bounding box center [616, 375] width 239 height 58
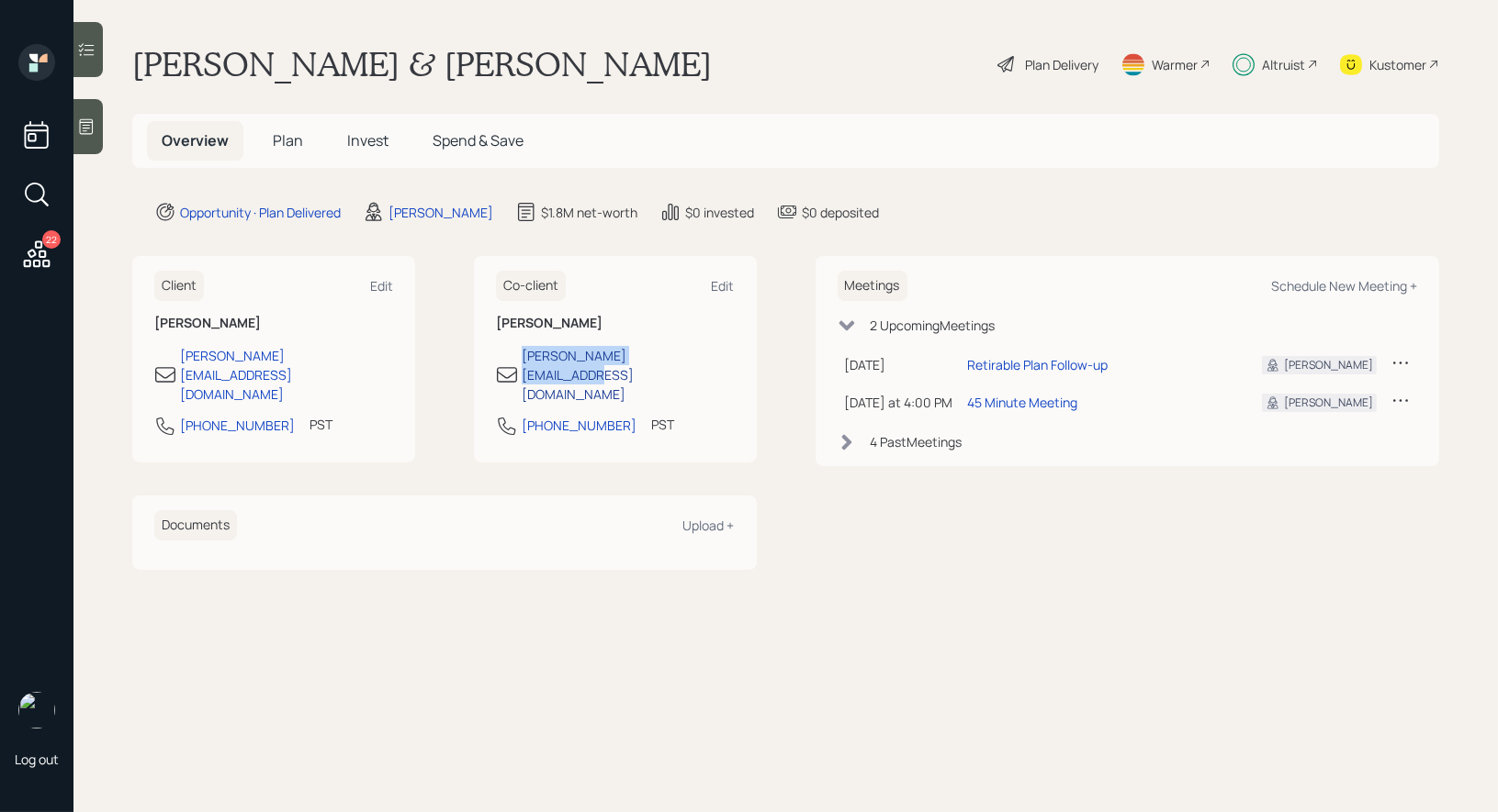
copy div "[PERSON_NAME][EMAIL_ADDRESS][DOMAIN_NAME]"
click at [616, 606] on main "[PERSON_NAME] & [PERSON_NAME] Plan Delivery Warmer Altruist Kustomer Overview P…" at bounding box center [786, 406] width 1424 height 812
click at [37, 194] on icon at bounding box center [36, 195] width 33 height 33
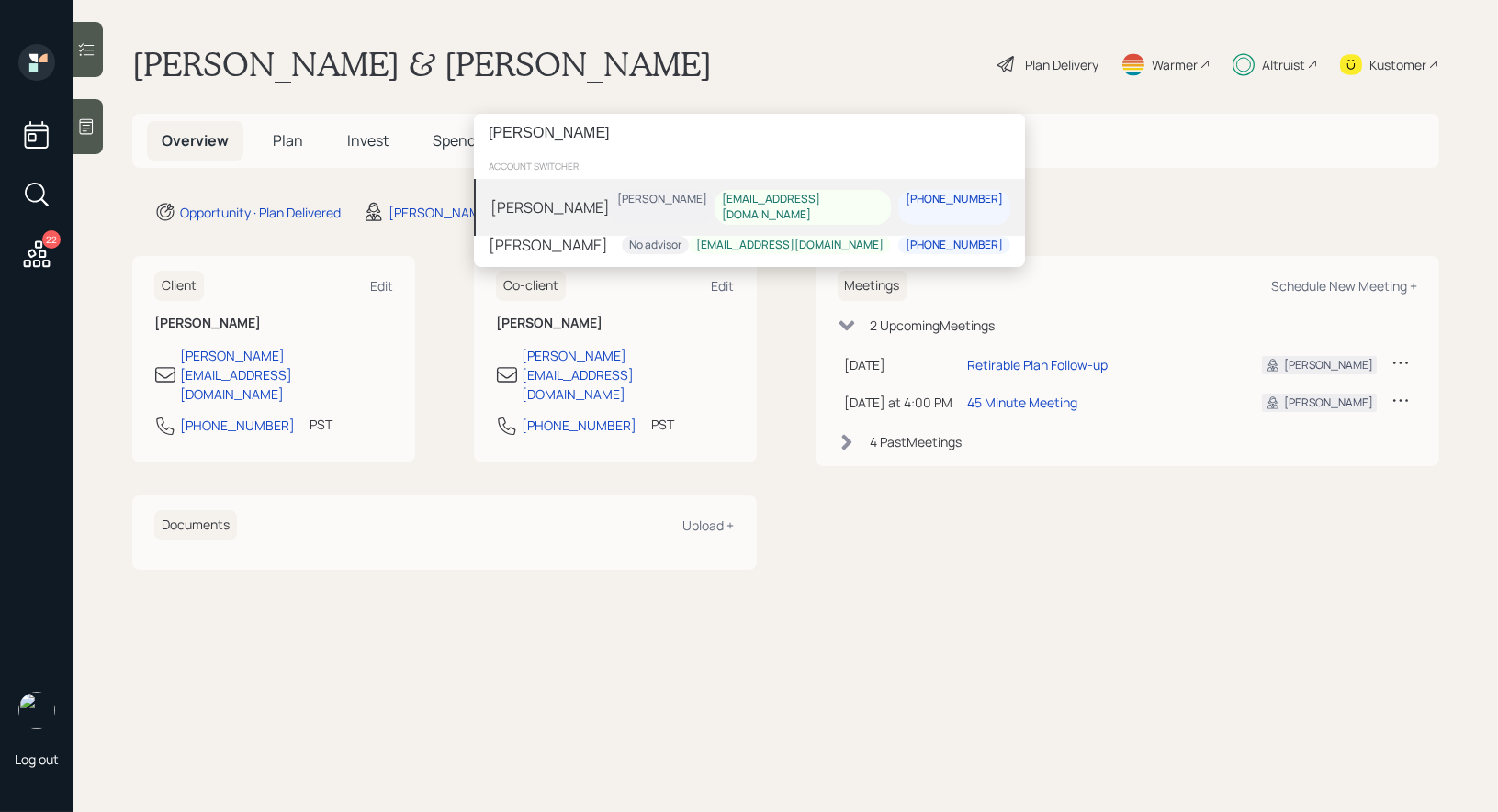
type input "[PERSON_NAME]"
click at [575, 197] on div "[PERSON_NAME]" at bounding box center [550, 207] width 119 height 22
